Goal: Check status: Check status

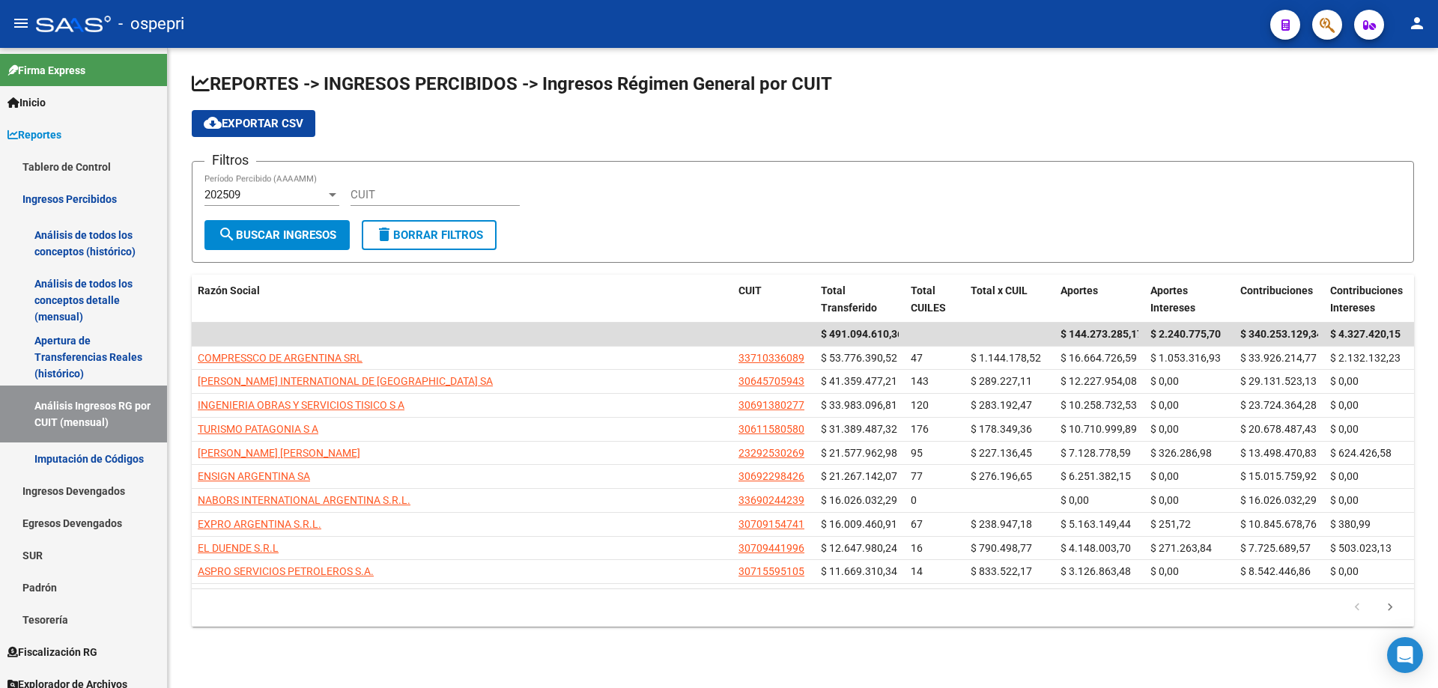
click at [410, 195] on input "CUIT" at bounding box center [435, 194] width 169 height 13
paste input "30-70944199-6"
type input "30-70944199-6"
click at [257, 196] on div "202509" at bounding box center [264, 194] width 121 height 13
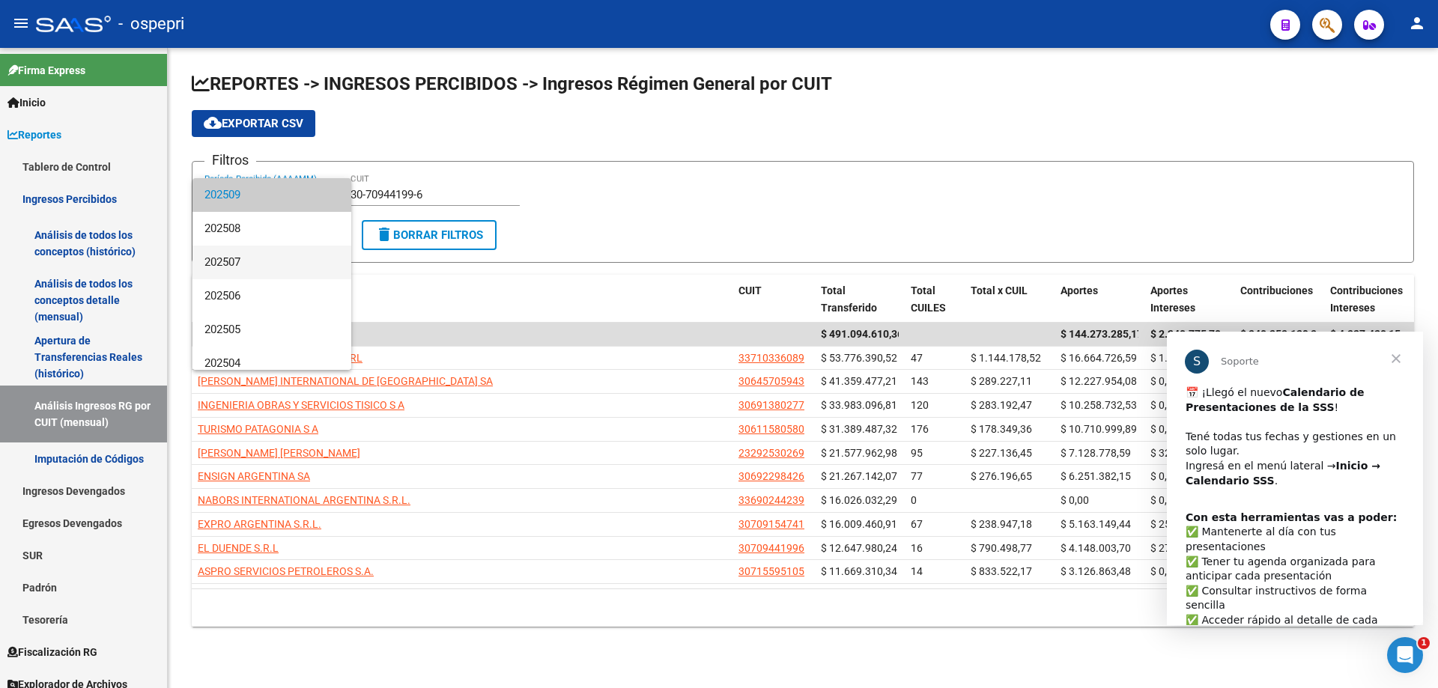
click at [263, 263] on span "202507" at bounding box center [271, 263] width 135 height 34
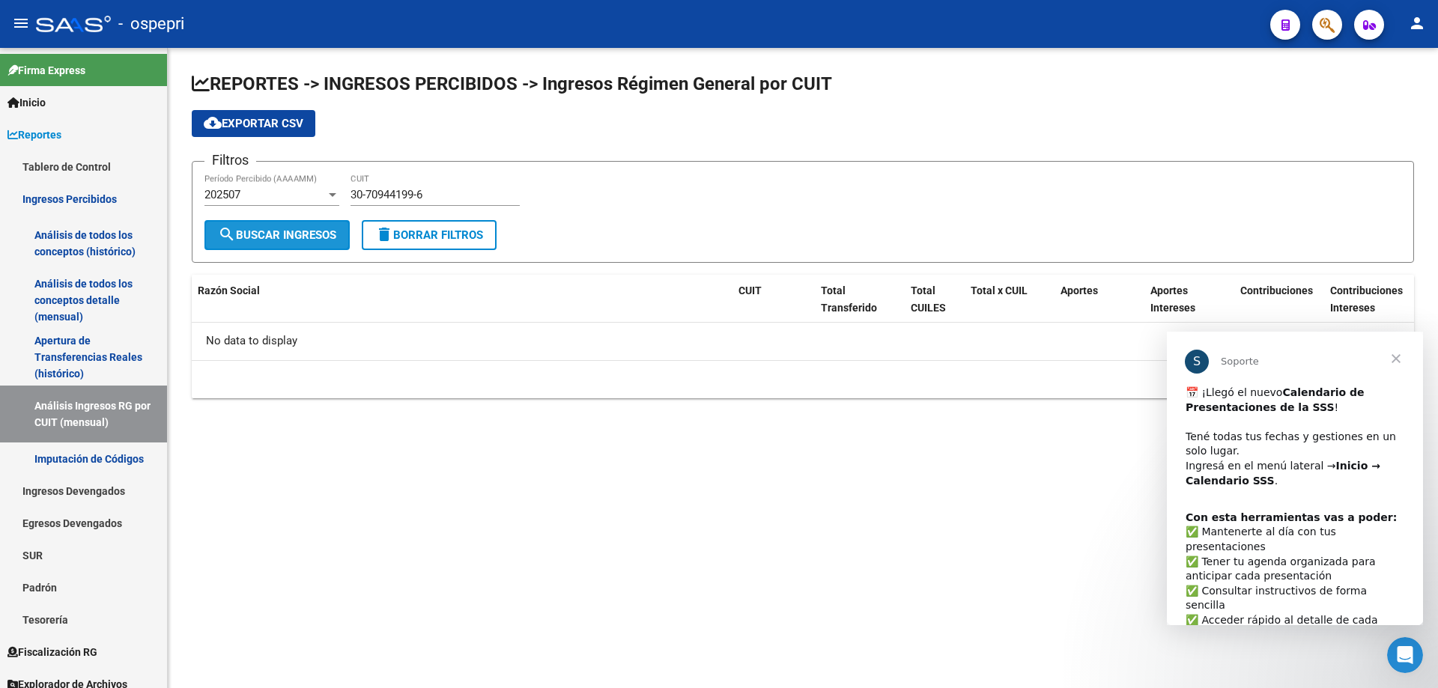
click at [262, 242] on button "search Buscar Ingresos" at bounding box center [276, 235] width 145 height 30
click at [276, 191] on div "202507" at bounding box center [264, 194] width 121 height 13
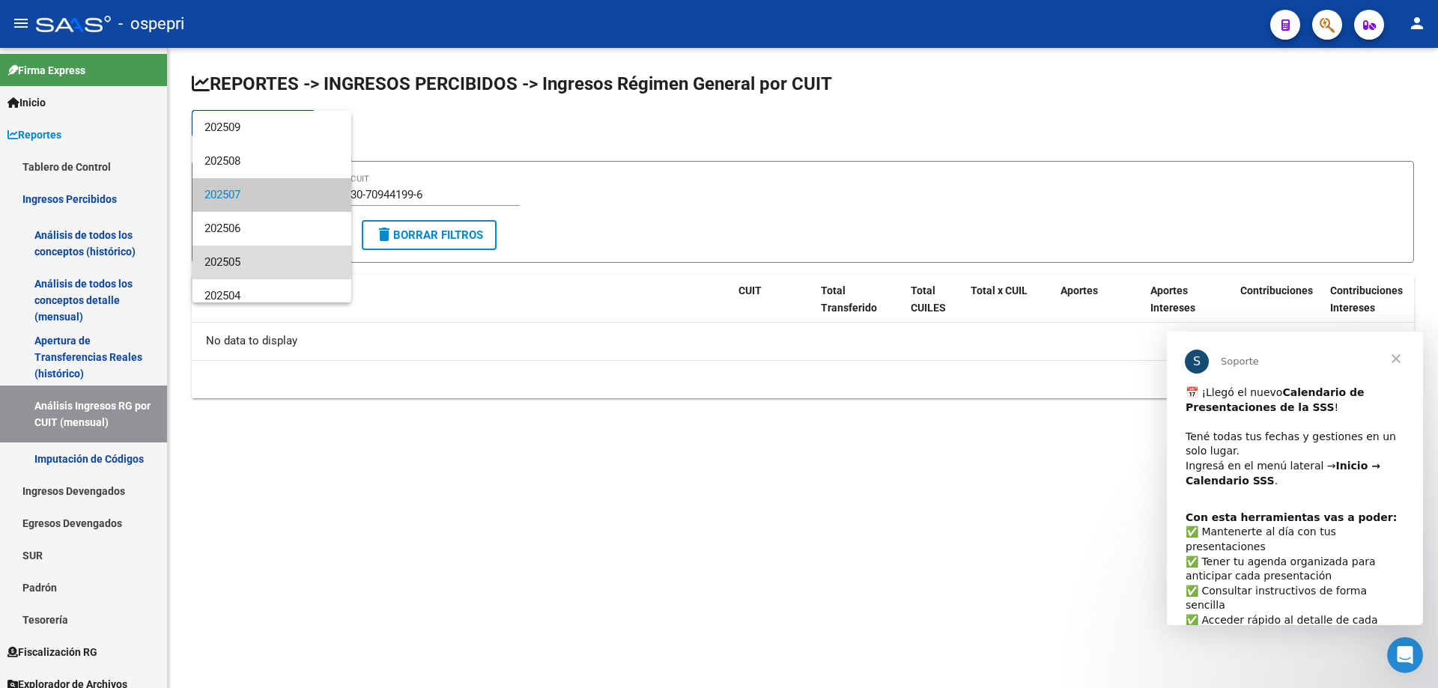
click at [274, 267] on span "202505" at bounding box center [271, 263] width 135 height 34
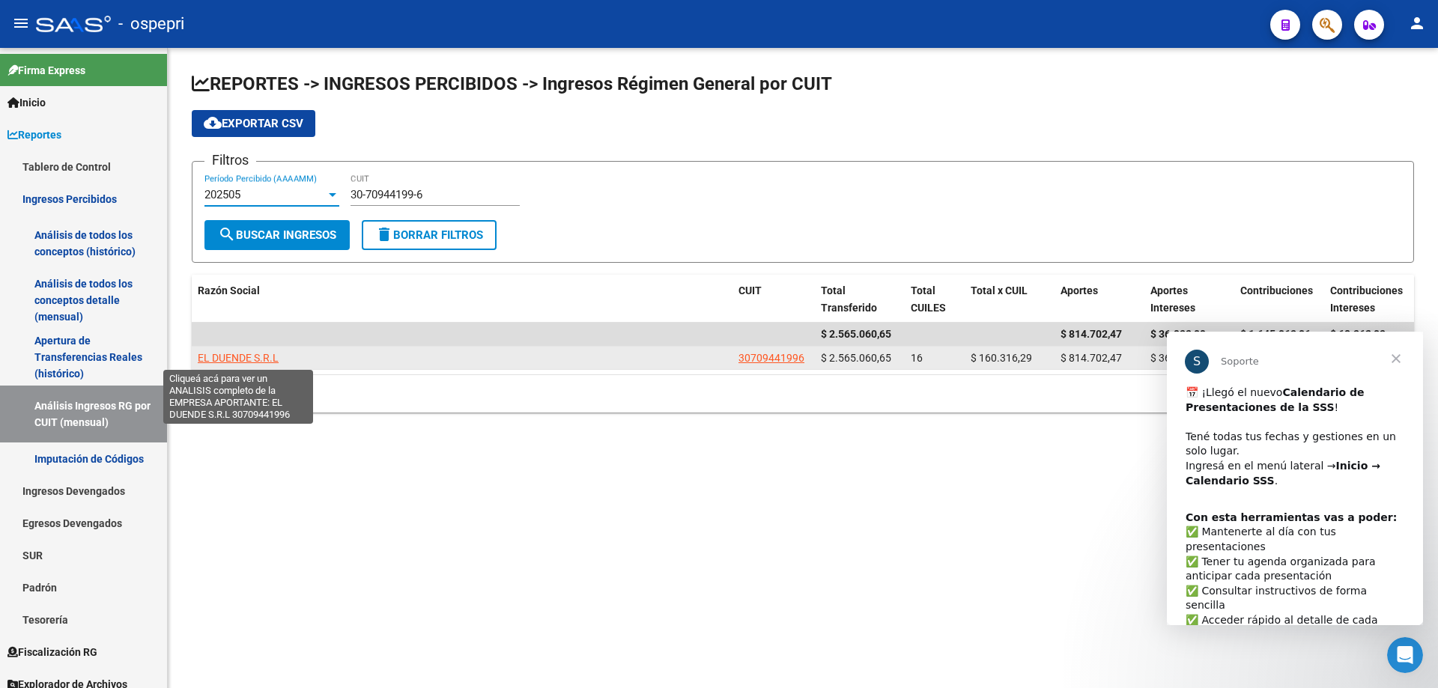
click at [254, 355] on span "EL DUENDE S.R.L" at bounding box center [238, 358] width 81 height 12
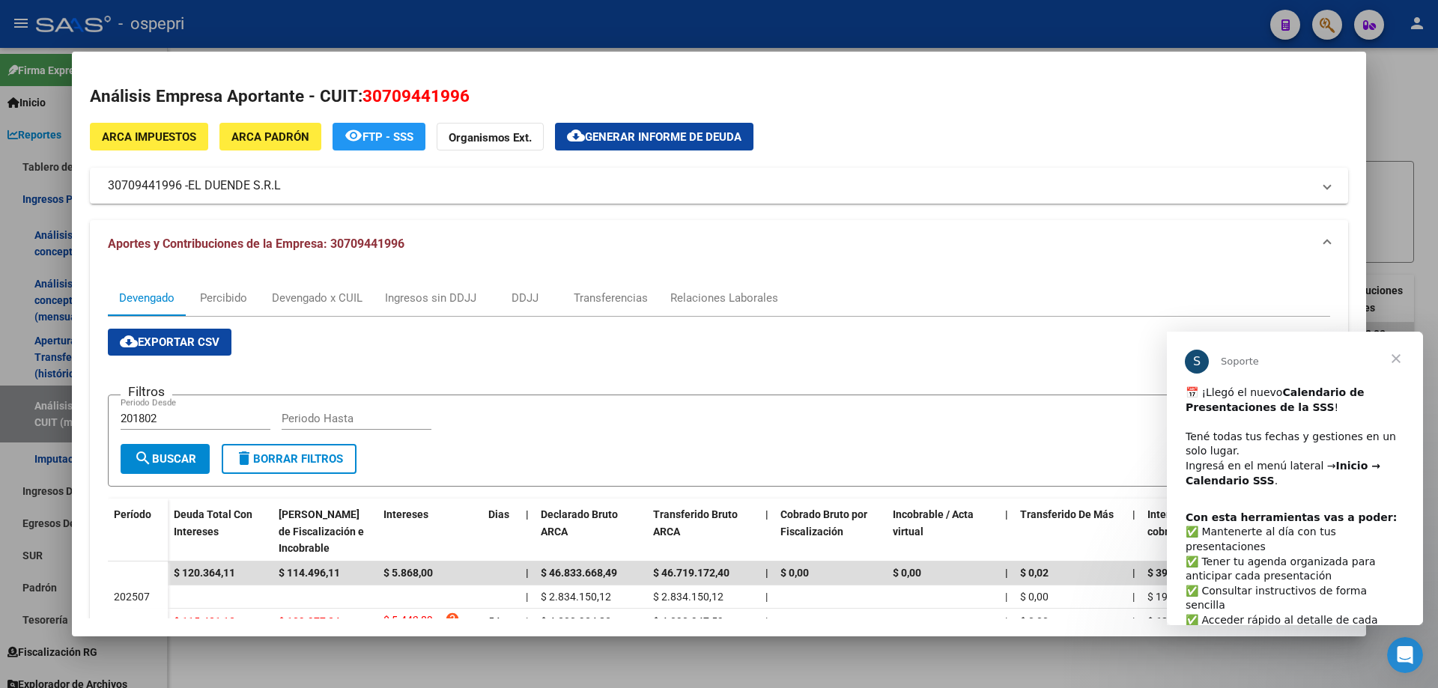
click at [1395, 356] on span "Cerrar" at bounding box center [1396, 359] width 54 height 54
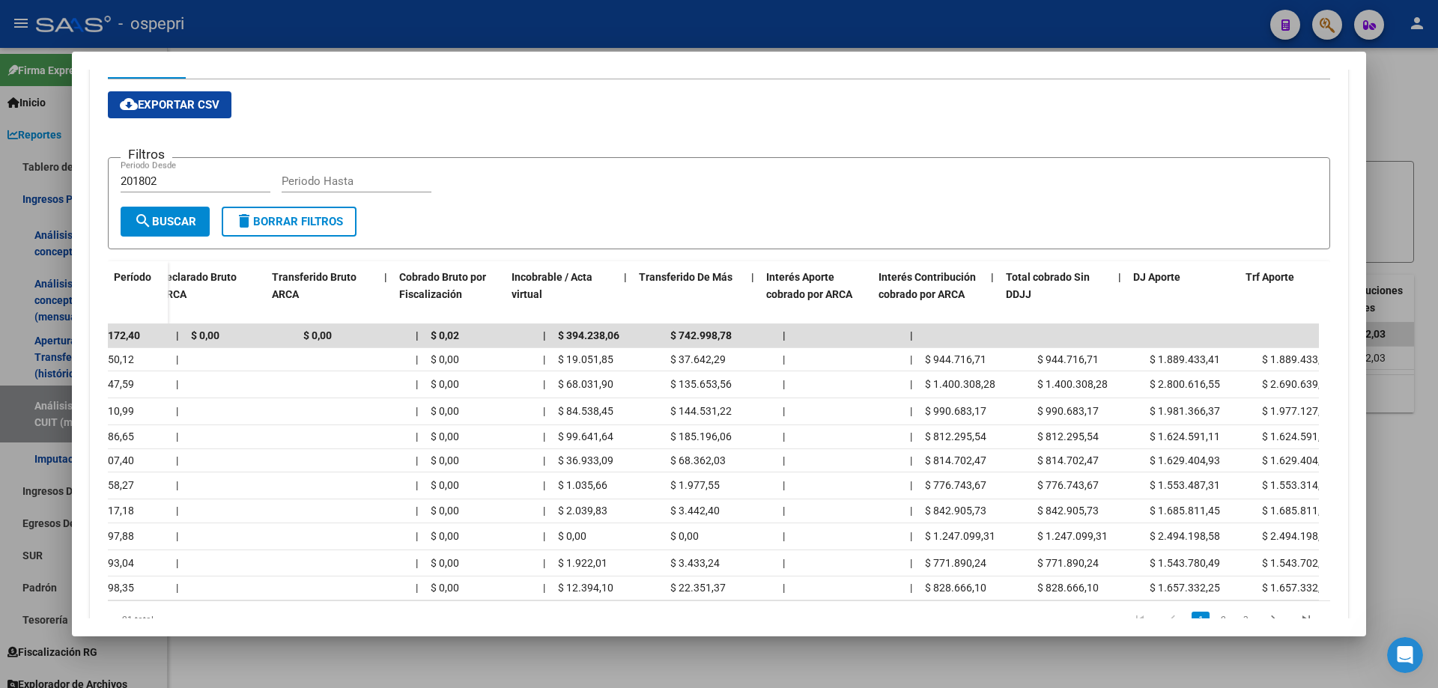
scroll to position [0, 67]
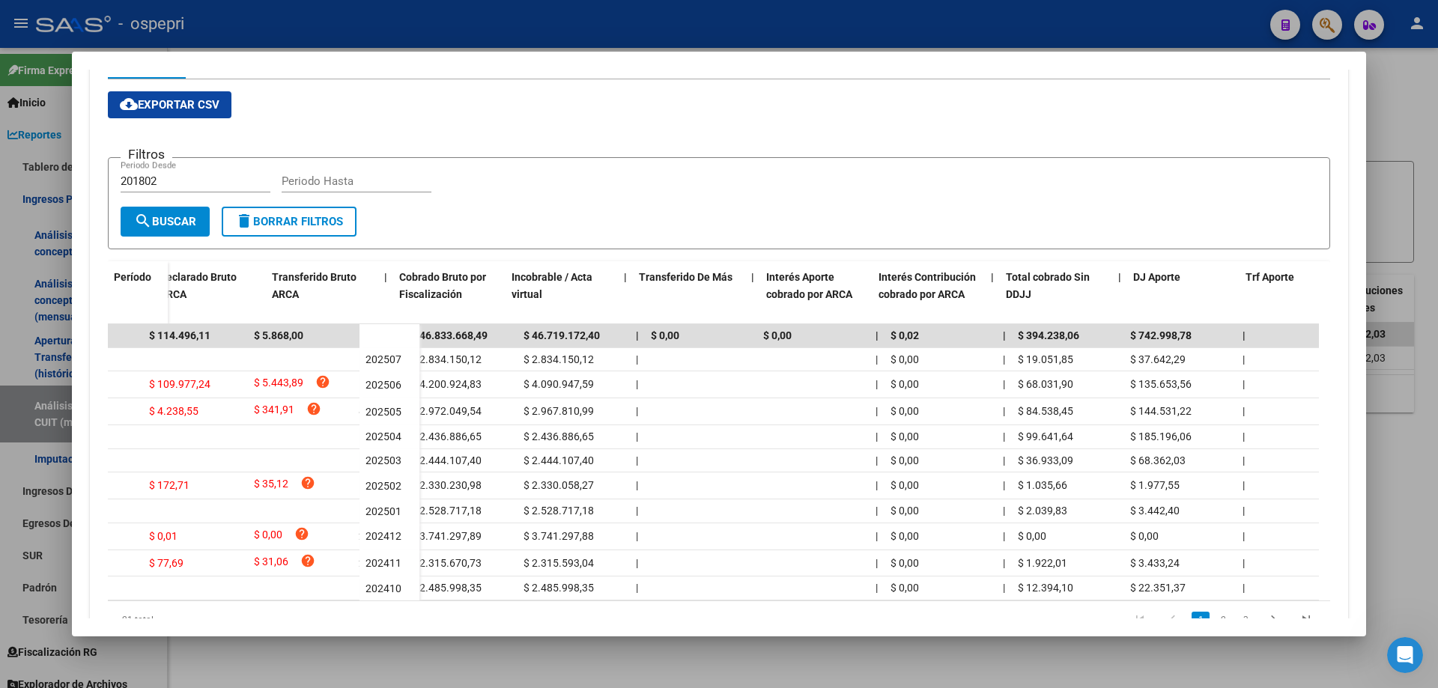
drag, startPoint x: 596, startPoint y: 620, endPoint x: 60, endPoint y: 563, distance: 539.4
click at [60, 563] on div "Análisis Empresa Aportante - CUIT: 30709441996 ARCA Impuestos ARCA Padrón remov…" at bounding box center [719, 344] width 1438 height 688
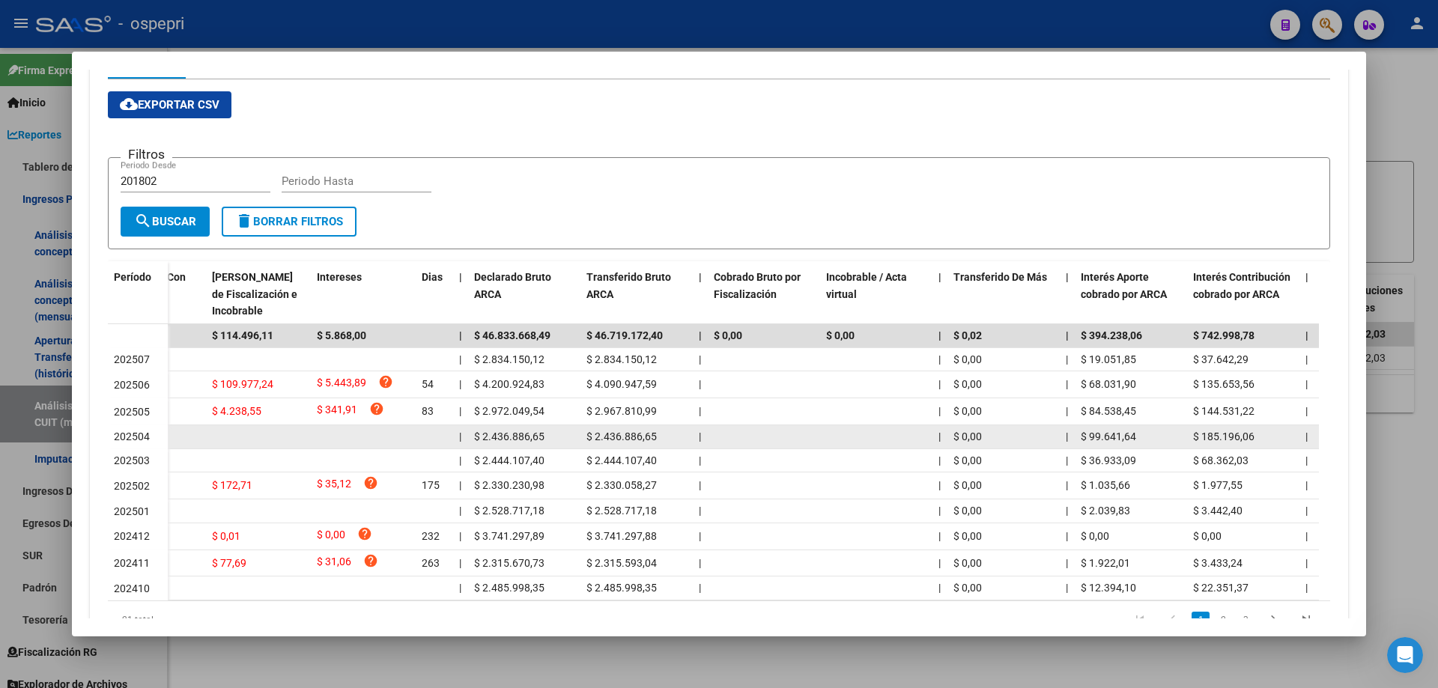
click at [518, 437] on span "$ 2.436.886,65" at bounding box center [509, 437] width 70 height 12
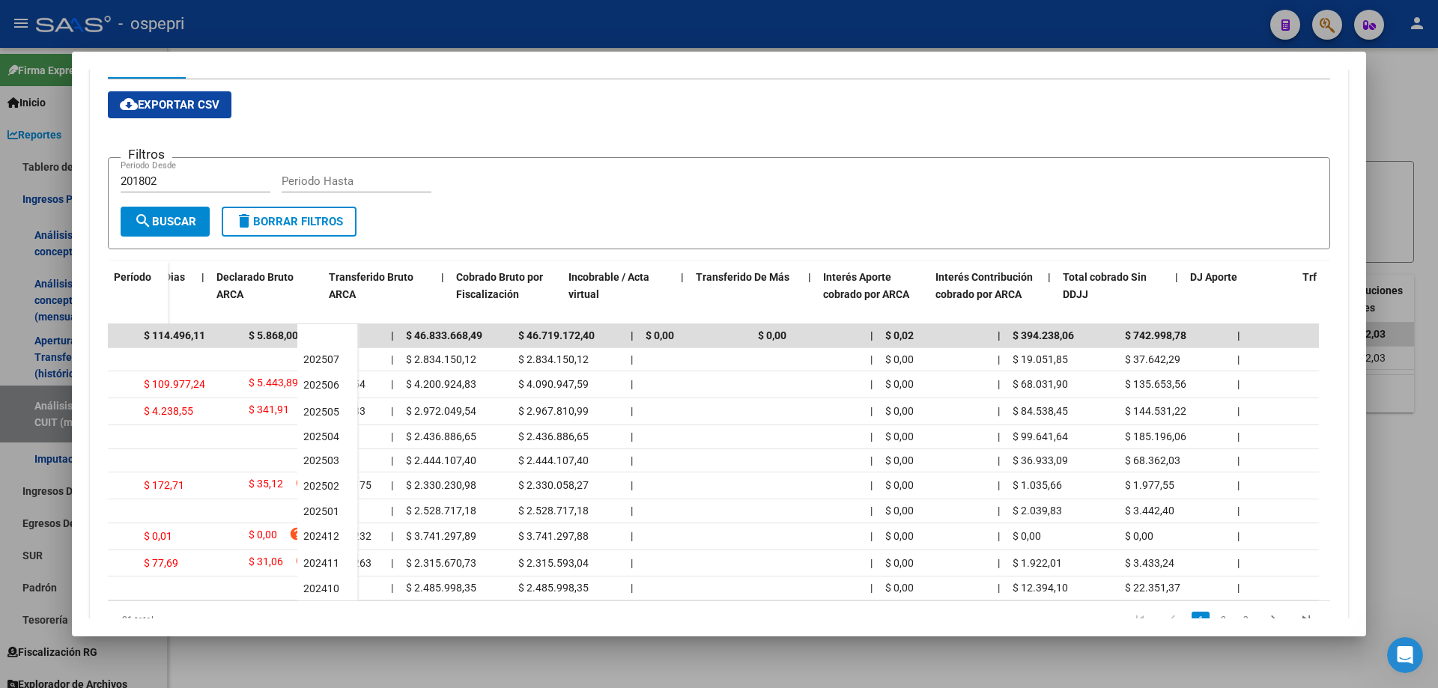
scroll to position [0, 639]
